Goal: Use online tool/utility: Utilize a website feature to perform a specific function

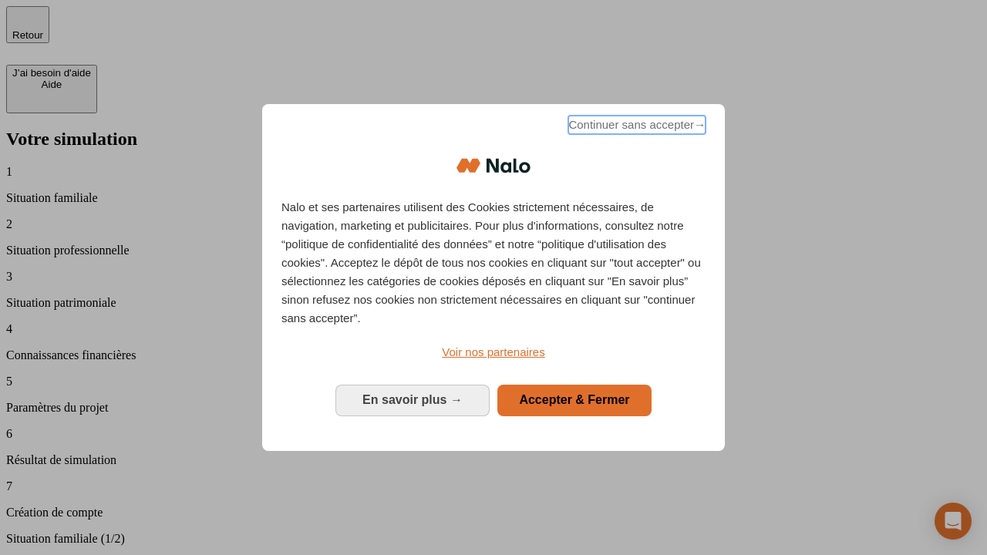
click at [635, 127] on span "Continuer sans accepter →" at bounding box center [636, 125] width 137 height 19
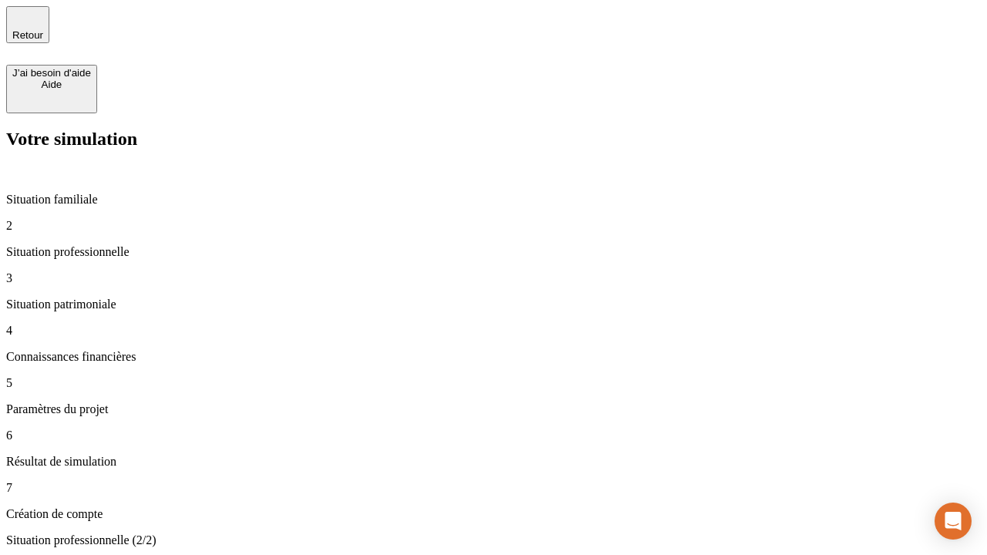
type input "30 000"
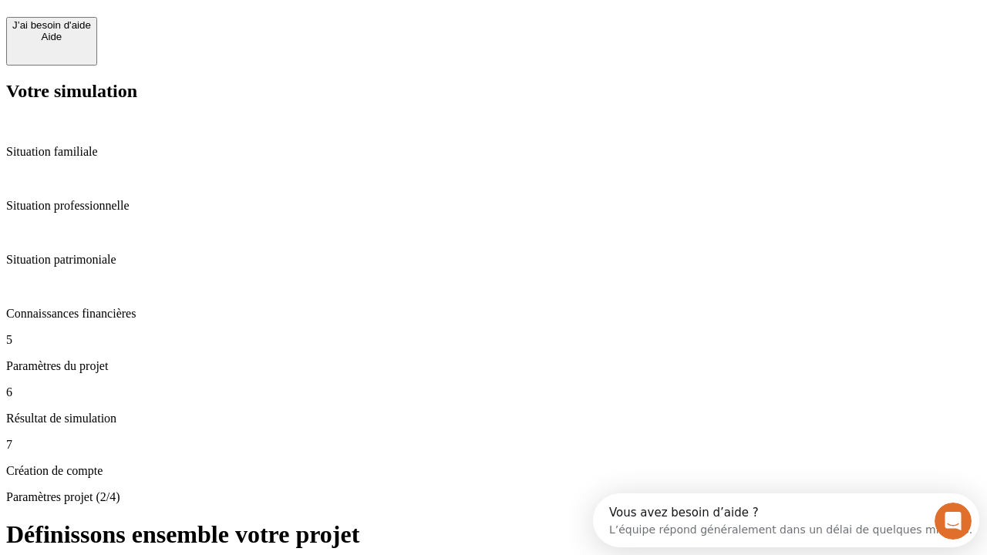
scroll to position [14, 0]
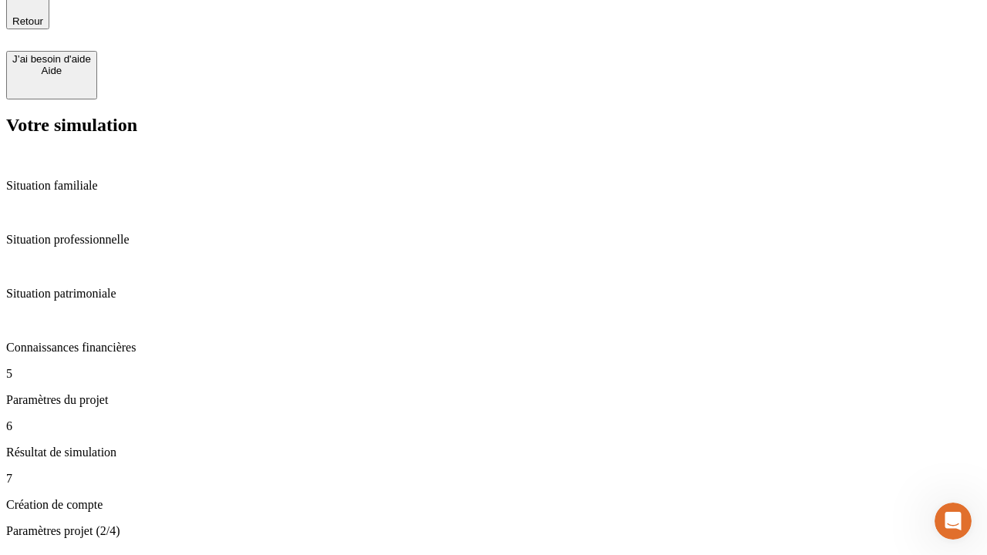
type input "25"
type input "1 000"
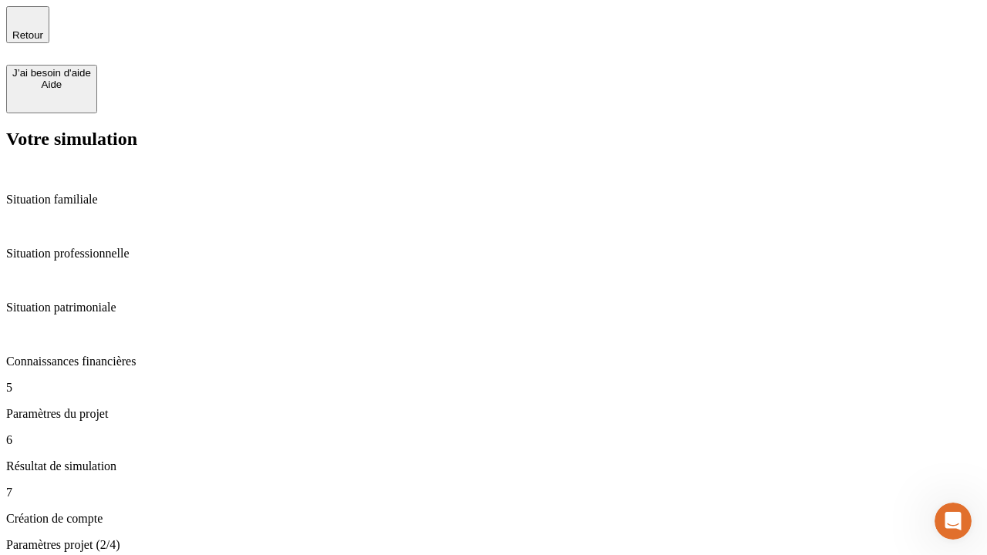
type input "640"
